Goal: Task Accomplishment & Management: Manage account settings

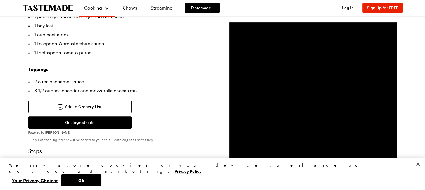
scroll to position [251, 0]
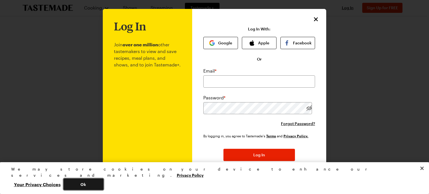
click at [104, 184] on button "Ok" at bounding box center [83, 184] width 40 height 12
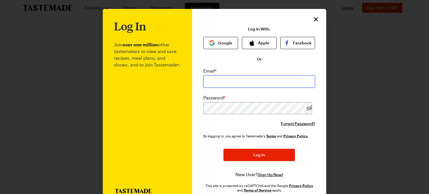
click at [227, 82] on input "email" at bounding box center [259, 81] width 112 height 12
type input "heatherball78@gmail.com"
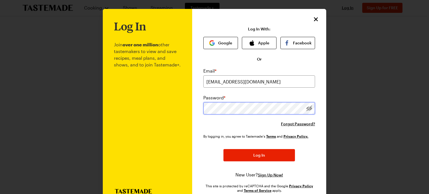
click at [223, 149] on button "Log In" at bounding box center [258, 155] width 71 height 12
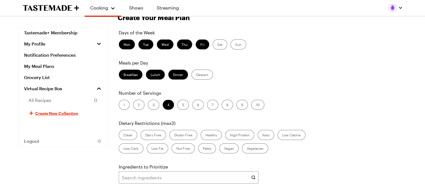
scroll to position [56, 0]
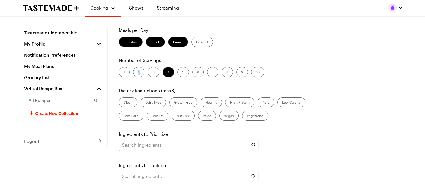
click at [137, 73] on label "2" at bounding box center [138, 72] width 11 height 10
click at [137, 70] on label "2" at bounding box center [138, 72] width 11 height 10
click at [138, 73] on input "2" at bounding box center [138, 73] width 0 height 0
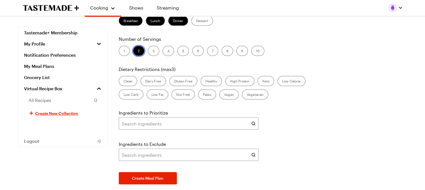
scroll to position [112, 0]
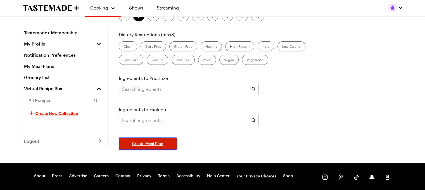
click at [143, 144] on span "Create Meal Plan" at bounding box center [148, 144] width 32 height 6
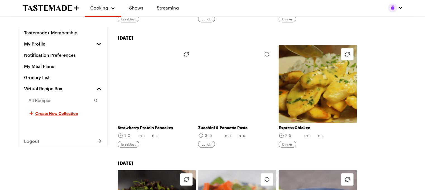
scroll to position [419, 0]
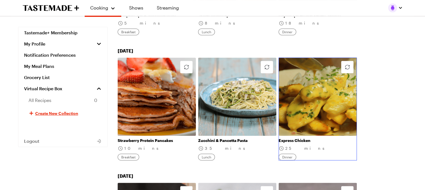
click at [304, 138] on link "Express Chicken" at bounding box center [317, 140] width 78 height 5
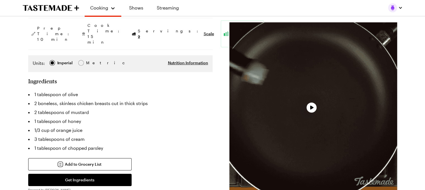
scroll to position [84, 0]
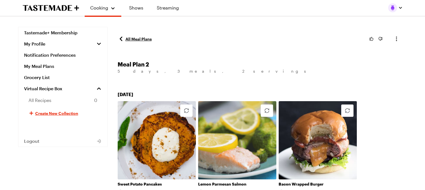
click at [138, 39] on link "All Meal Plans" at bounding box center [135, 38] width 34 height 7
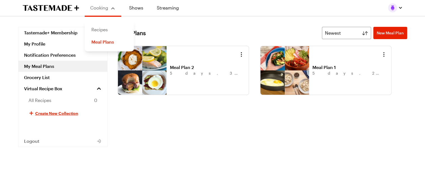
click at [94, 28] on link "Recipes" at bounding box center [109, 29] width 42 height 12
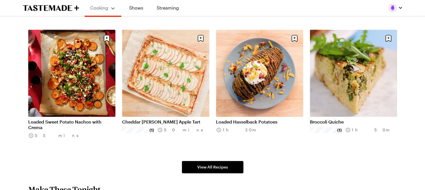
scroll to position [335, 0]
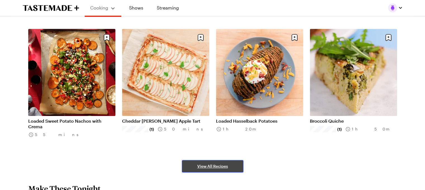
click at [206, 169] on link "View All Recipes" at bounding box center [212, 166] width 61 height 12
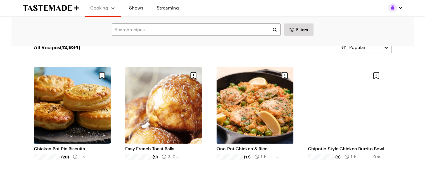
scroll to position [28, 0]
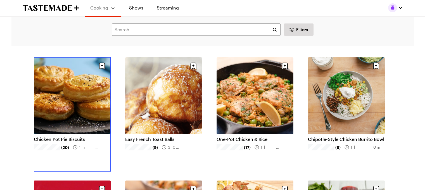
click at [58, 136] on link "Chicken Pot Pie Biscuits" at bounding box center [72, 139] width 77 height 6
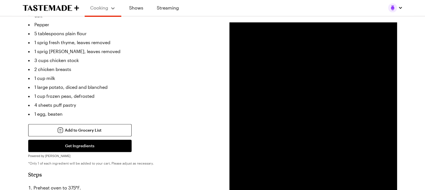
scroll to position [195, 0]
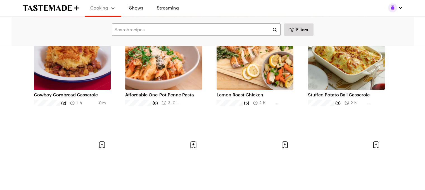
scroll to position [28, 0]
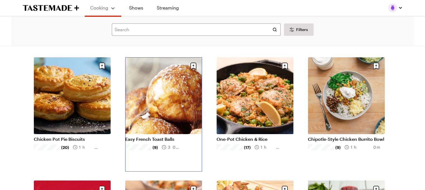
click at [150, 136] on link "Easy French Toast Balls" at bounding box center [163, 139] width 77 height 6
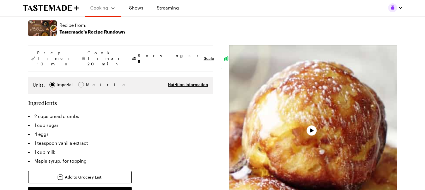
scroll to position [112, 0]
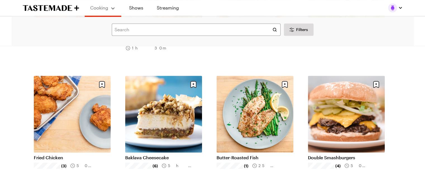
scroll to position [503, 0]
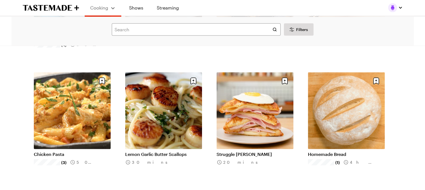
scroll to position [1256, 0]
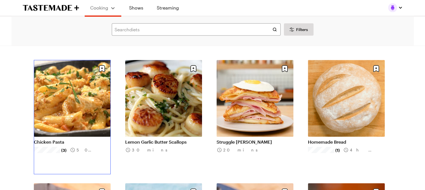
click at [66, 139] on link "Chicken Pasta" at bounding box center [72, 142] width 77 height 6
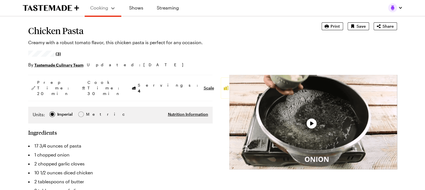
type textarea "x"
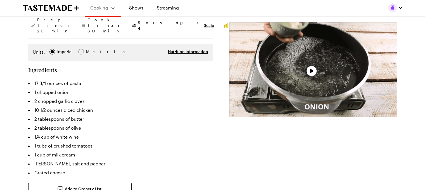
scroll to position [112, 0]
